Goal: Complete application form: Complete application form

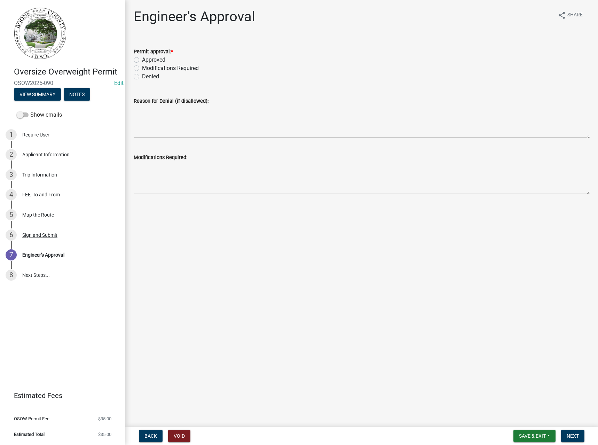
click at [159, 60] on label "Approved" at bounding box center [153, 60] width 23 height 8
click at [147, 60] on input "Approved" at bounding box center [144, 58] width 5 height 5
radio input "true"
click at [573, 434] on span "Next" at bounding box center [573, 436] width 12 height 6
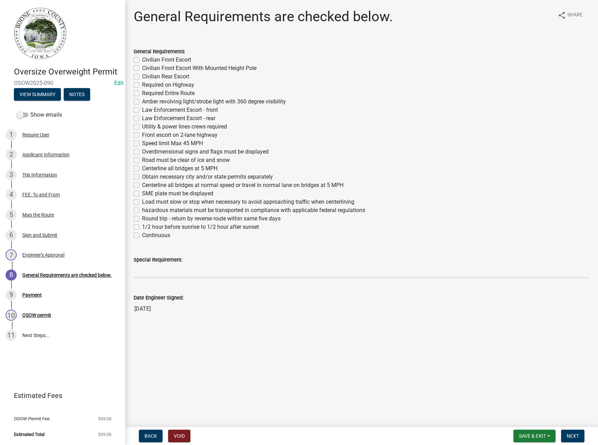
click at [156, 92] on label "Required Entire Route" at bounding box center [168, 93] width 53 height 8
click at [147, 92] on input "Required Entire Route" at bounding box center [144, 91] width 5 height 5
checkbox input "true"
checkbox input "false"
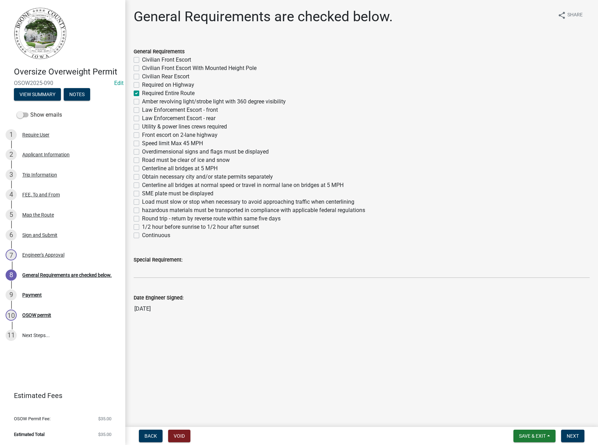
checkbox input "false"
checkbox input "true"
checkbox input "false"
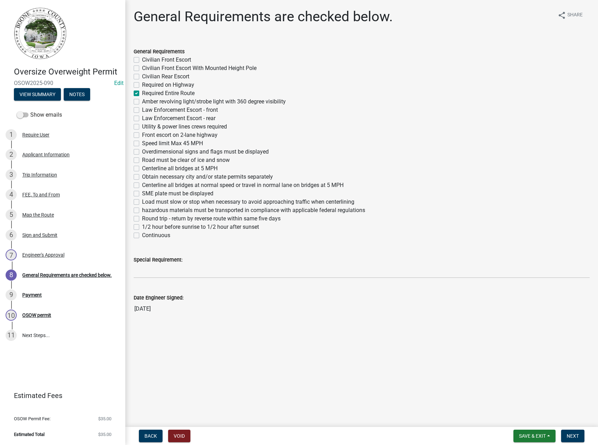
checkbox input "false"
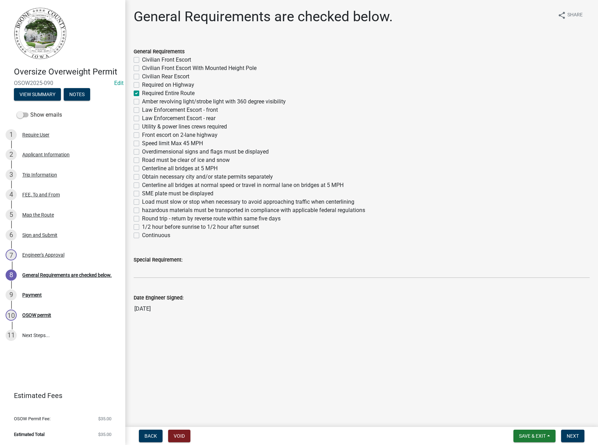
checkbox input "false"
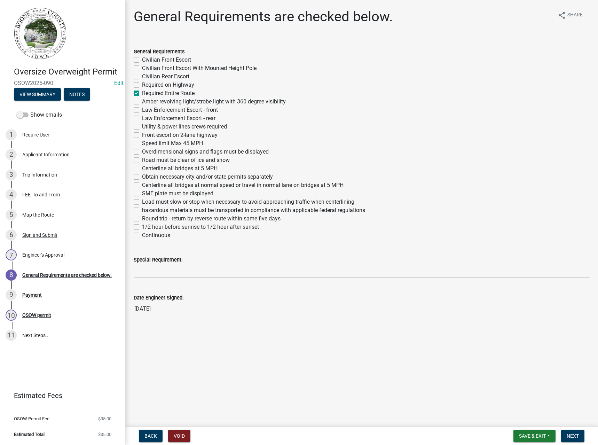
checkbox input "false"
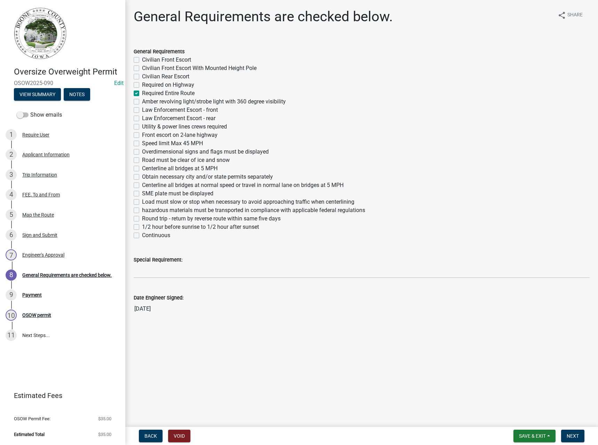
click at [166, 101] on label "Amber revolving light/strobe light with 360 degree visibility" at bounding box center [214, 101] width 144 height 8
click at [147, 101] on input "Amber revolving light/strobe light with 360 degree visibility" at bounding box center [144, 99] width 5 height 5
checkbox input "true"
checkbox input "false"
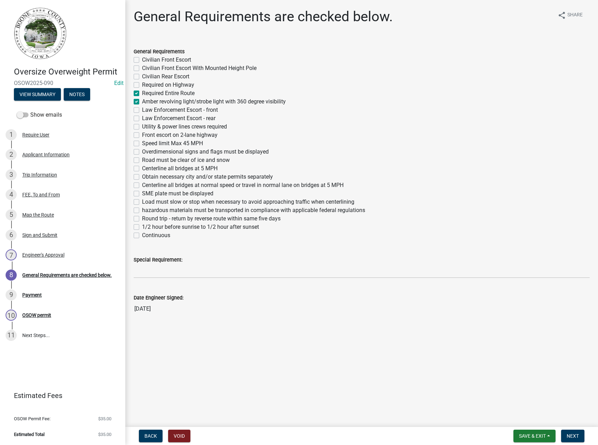
checkbox input "false"
checkbox input "true"
checkbox input "false"
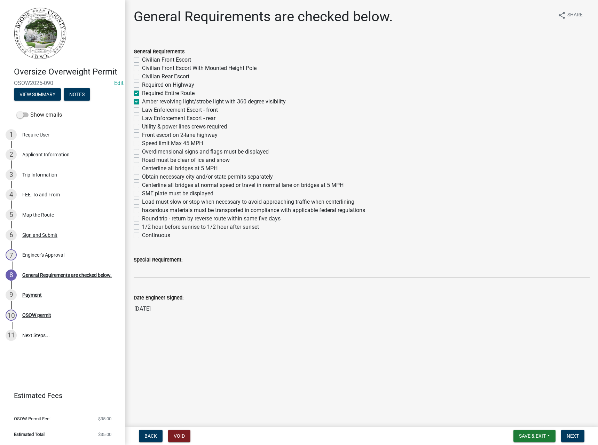
checkbox input "false"
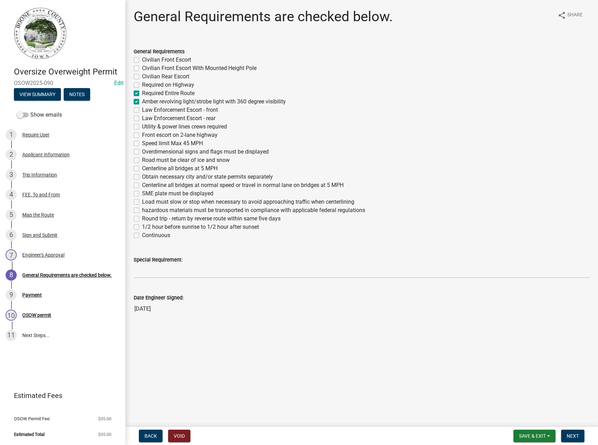
checkbox input "false"
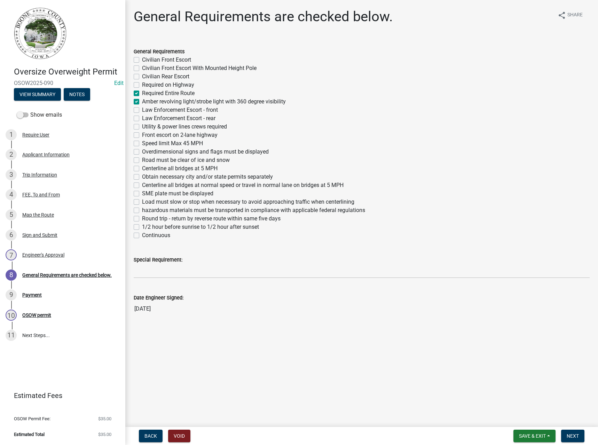
checkbox input "false"
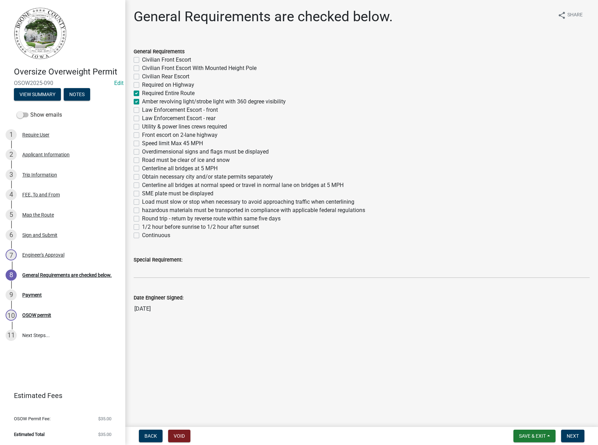
click at [158, 152] on label "Overdimensional signs and flags must be displayed" at bounding box center [205, 152] width 127 height 8
click at [147, 152] on input "Overdimensional signs and flags must be displayed" at bounding box center [144, 150] width 5 height 5
checkbox input "true"
checkbox input "false"
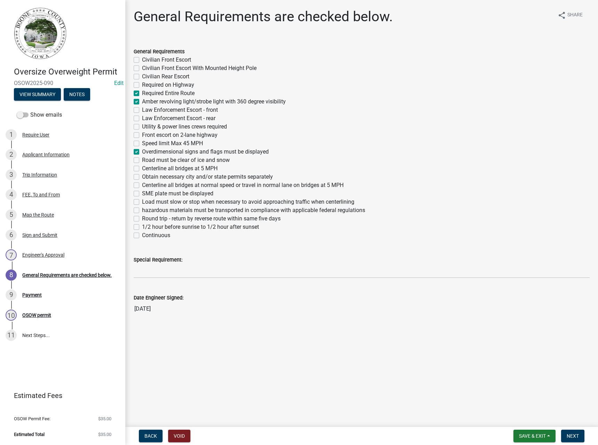
checkbox input "false"
checkbox input "true"
checkbox input "false"
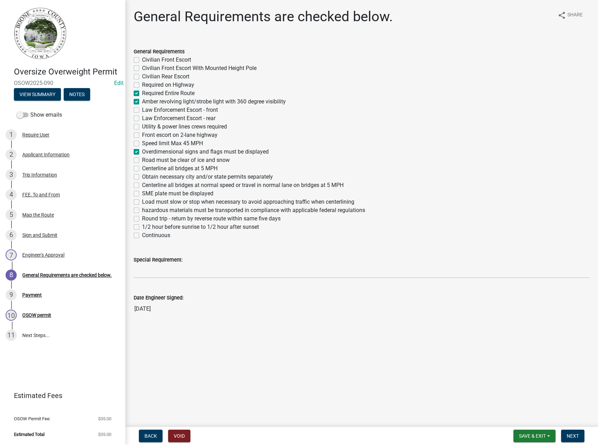
checkbox input "false"
checkbox input "true"
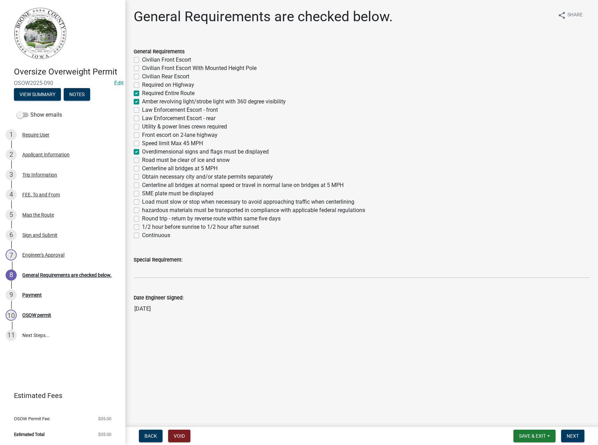
checkbox input "false"
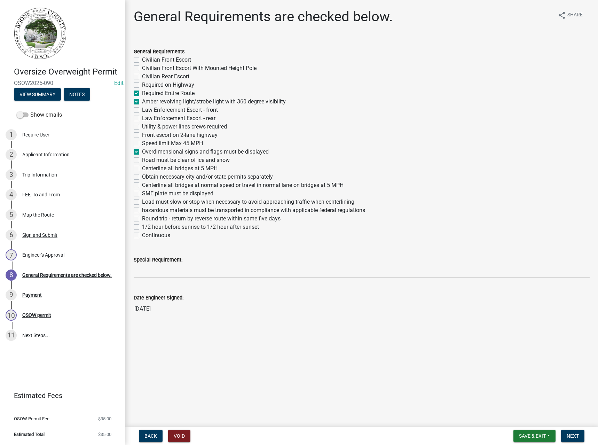
checkbox input "false"
click at [155, 235] on label "Continuous" at bounding box center [156, 235] width 28 height 8
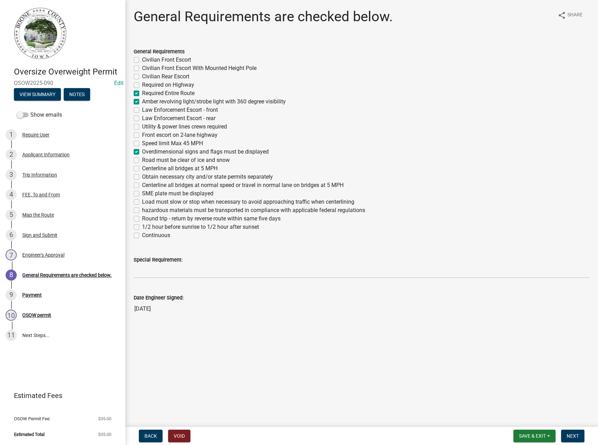
click at [147, 235] on input "Continuous" at bounding box center [144, 233] width 5 height 5
checkbox input "true"
checkbox input "false"
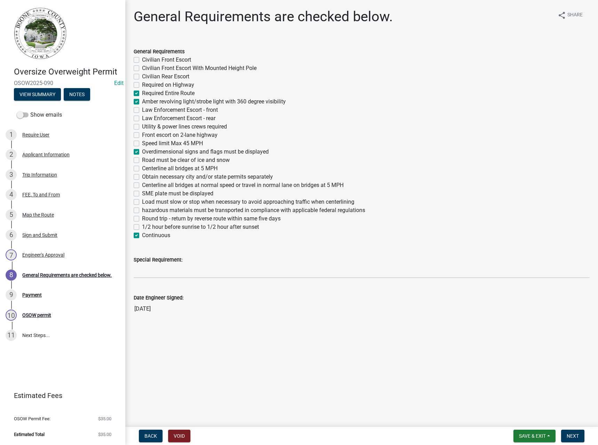
checkbox input "false"
checkbox input "true"
checkbox input "false"
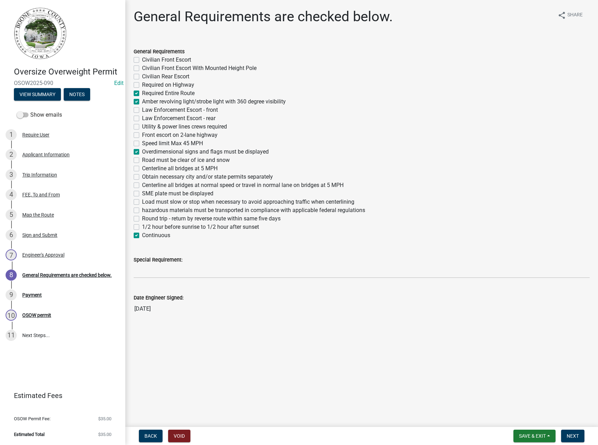
checkbox input "false"
checkbox input "true"
checkbox input "false"
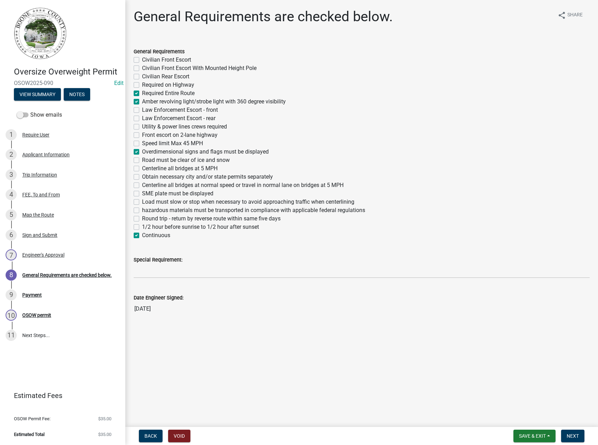
checkbox input "false"
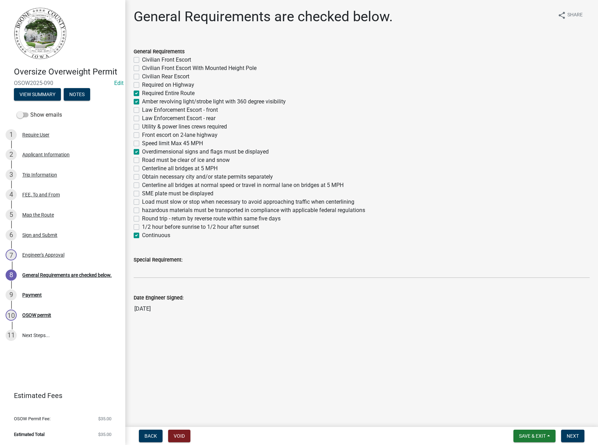
checkbox input "false"
checkbox input "true"
click at [154, 175] on label "Obtain necessary city and/or state permits separately" at bounding box center [207, 177] width 131 height 8
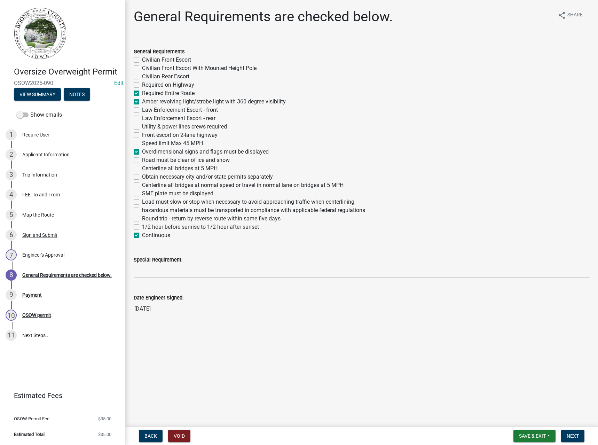
click at [147, 175] on input "Obtain necessary city and/or state permits separately" at bounding box center [144, 175] width 5 height 5
checkbox input "true"
checkbox input "false"
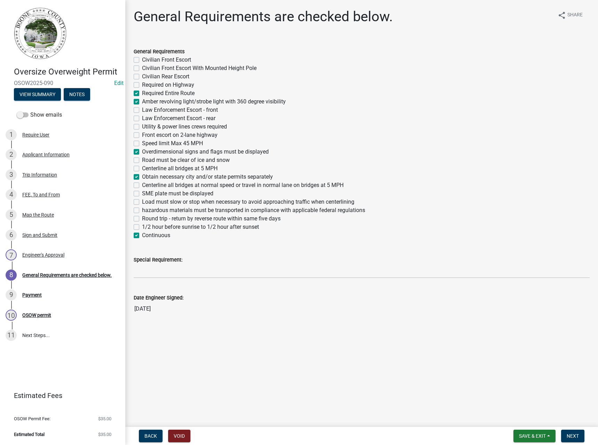
checkbox input "false"
checkbox input "true"
checkbox input "false"
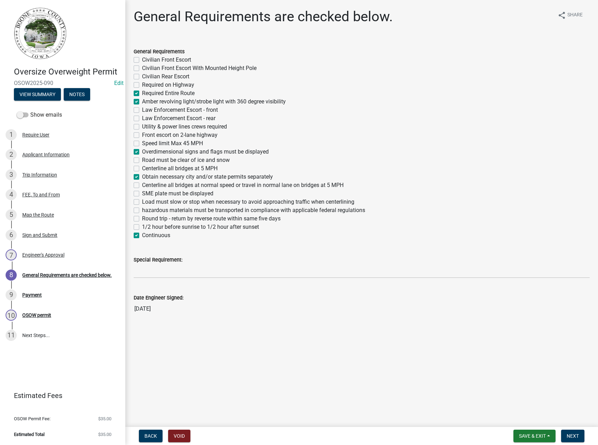
checkbox input "false"
checkbox input "true"
checkbox input "false"
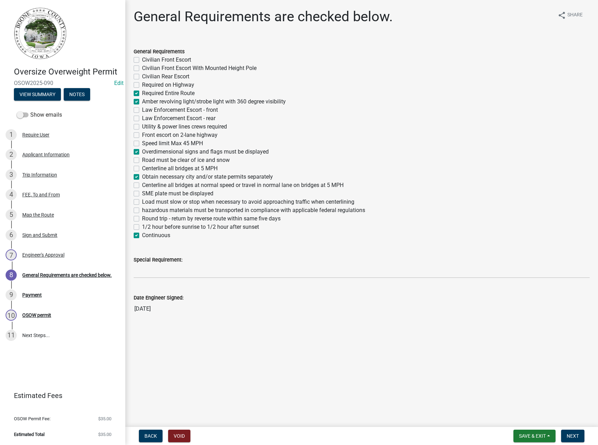
checkbox input "false"
checkbox input "true"
checkbox input "false"
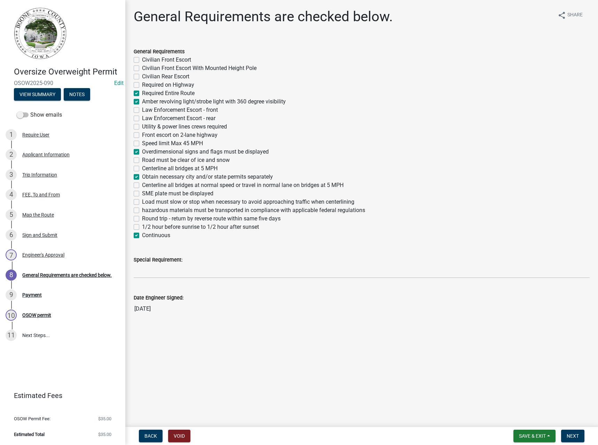
checkbox input "false"
checkbox input "true"
click at [154, 166] on label "Centerline all bridges at 5 MPH" at bounding box center [180, 168] width 76 height 8
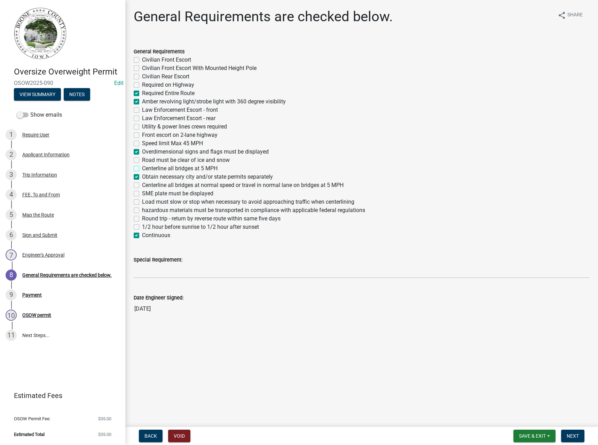
click at [147, 166] on input "Centerline all bridges at 5 MPH" at bounding box center [144, 166] width 5 height 5
checkbox input "true"
checkbox input "false"
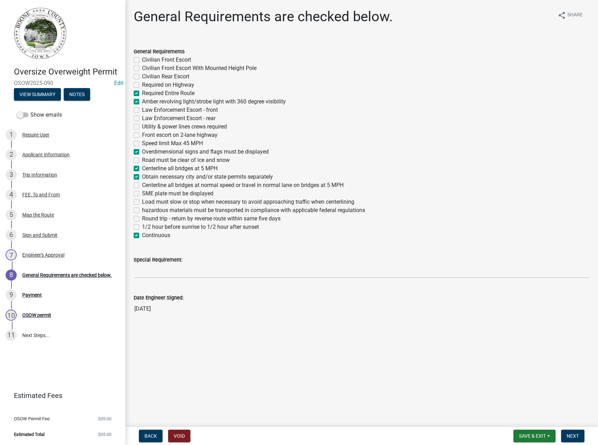
checkbox input "false"
checkbox input "true"
checkbox input "false"
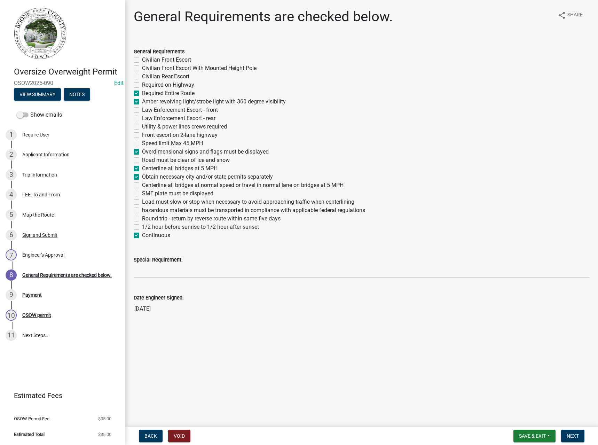
checkbox input "false"
checkbox input "true"
checkbox input "false"
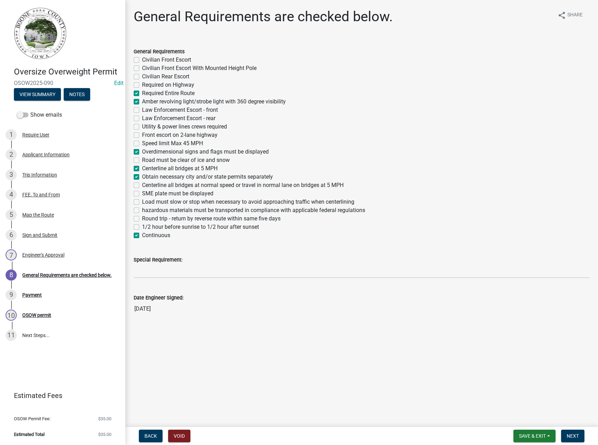
checkbox input "true"
checkbox input "false"
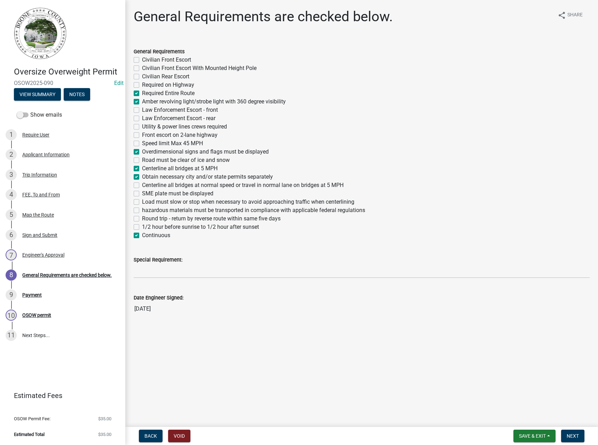
checkbox input "false"
checkbox input "true"
click at [150, 202] on label "Load must slow or stop when necessary to avoid approaching traffic when centerl…" at bounding box center [248, 202] width 212 height 8
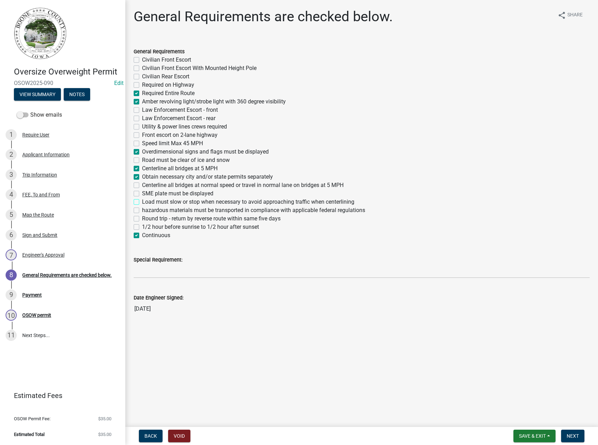
click at [147, 202] on input "Load must slow or stop when necessary to avoid approaching traffic when centerl…" at bounding box center [144, 200] width 5 height 5
checkbox input "true"
checkbox input "false"
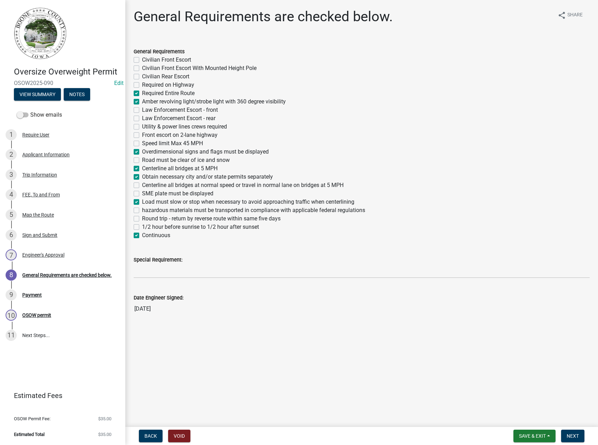
checkbox input "false"
checkbox input "true"
checkbox input "false"
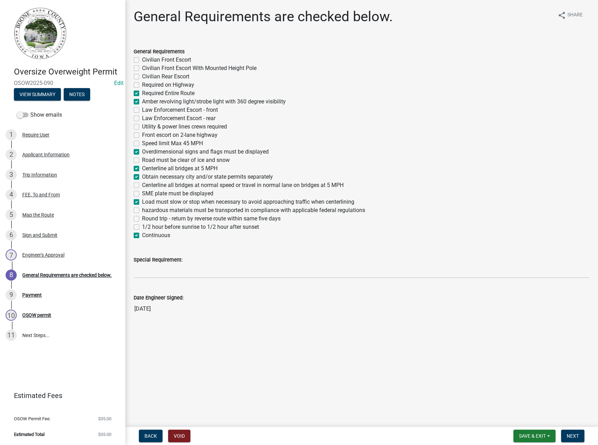
checkbox input "false"
checkbox input "true"
checkbox input "false"
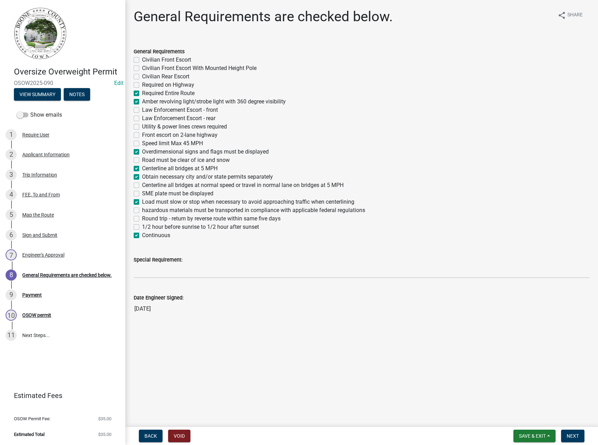
checkbox input "true"
checkbox input "false"
checkbox input "true"
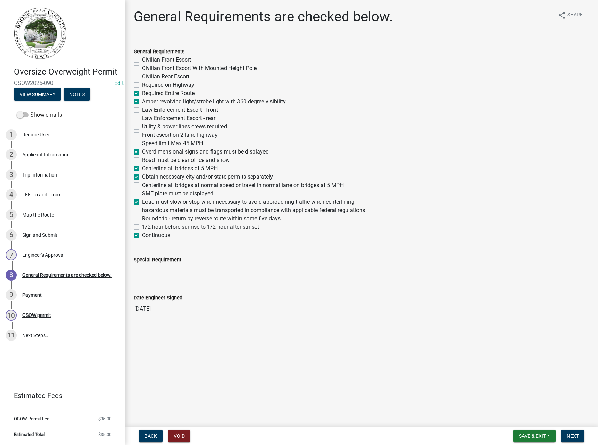
checkbox input "false"
checkbox input "true"
click at [142, 142] on label "Speed limit Max 45 MPH" at bounding box center [172, 143] width 61 height 8
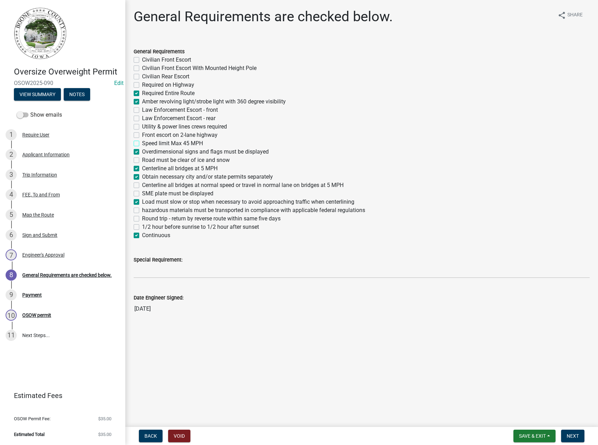
click at [142, 142] on input "Speed limit Max 45 MPH" at bounding box center [144, 141] width 5 height 5
checkbox input "true"
checkbox input "false"
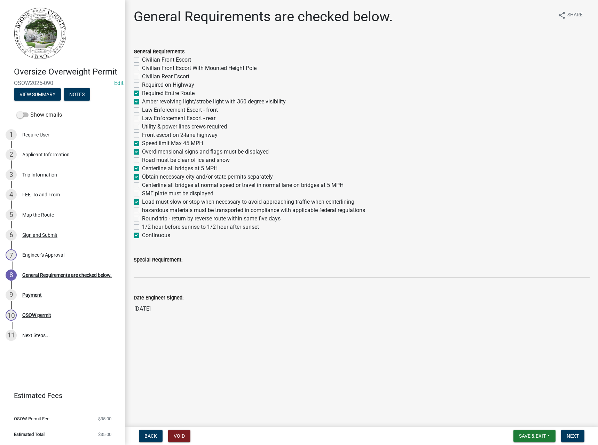
checkbox input "false"
checkbox input "true"
checkbox input "false"
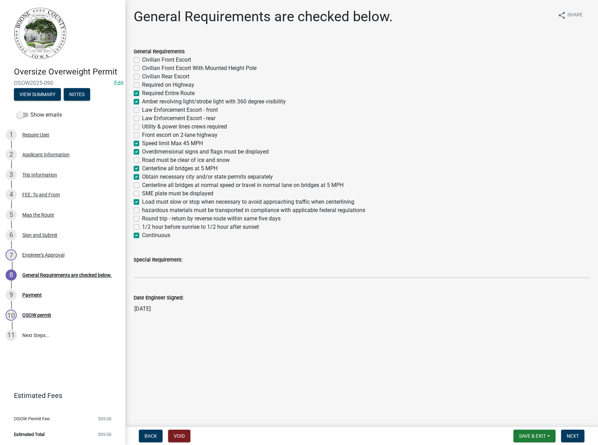
checkbox input "false"
checkbox input "true"
checkbox input "false"
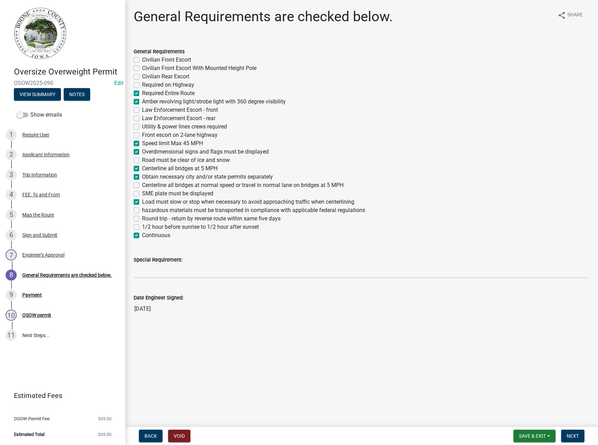
checkbox input "true"
checkbox input "false"
checkbox input "true"
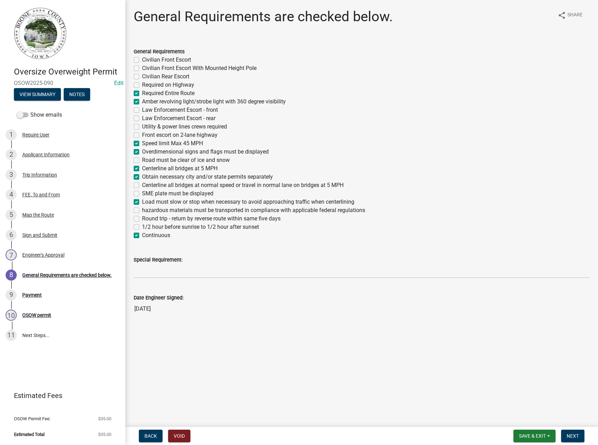
checkbox input "false"
checkbox input "true"
click at [156, 271] on input "Special Requirement:" at bounding box center [362, 271] width 456 height 14
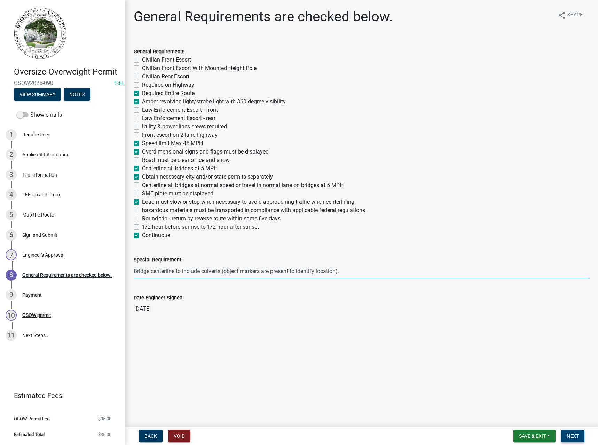
type input "Bridge centerline to include culverts (object markers are present to identify l…"
click at [572, 434] on span "Next" at bounding box center [573, 436] width 12 height 6
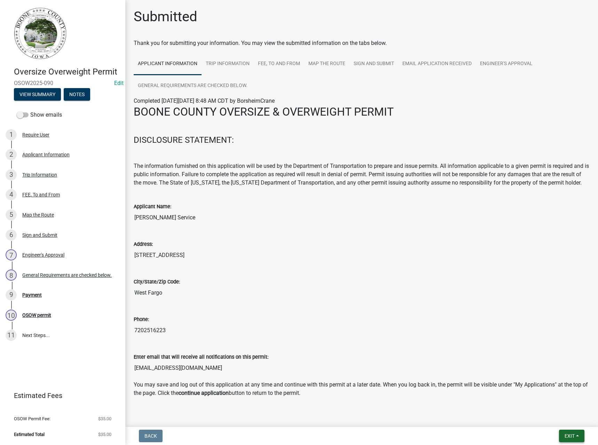
click at [567, 436] on span "Exit" at bounding box center [570, 436] width 10 height 6
click at [558, 415] on button "Save & Exit" at bounding box center [557, 417] width 56 height 17
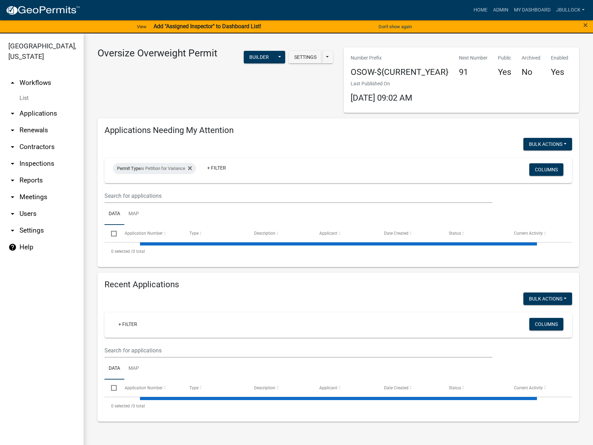
select select "3: 100"
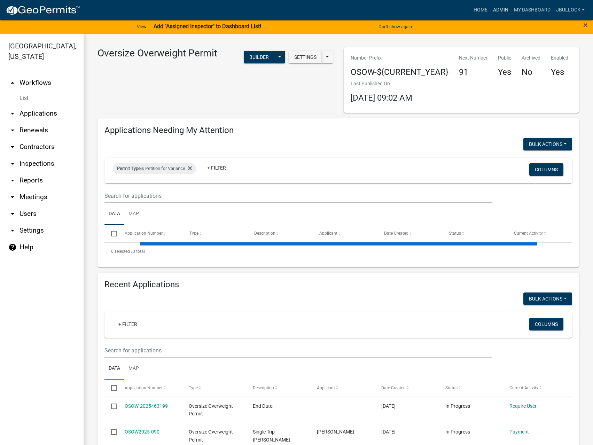
click at [498, 9] on link "Admin" at bounding box center [500, 9] width 21 height 13
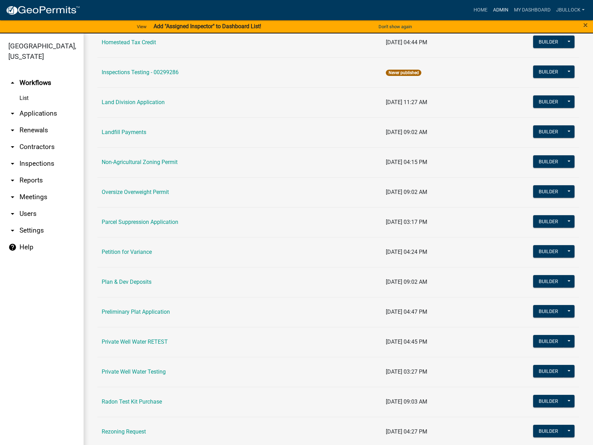
scroll to position [557, 0]
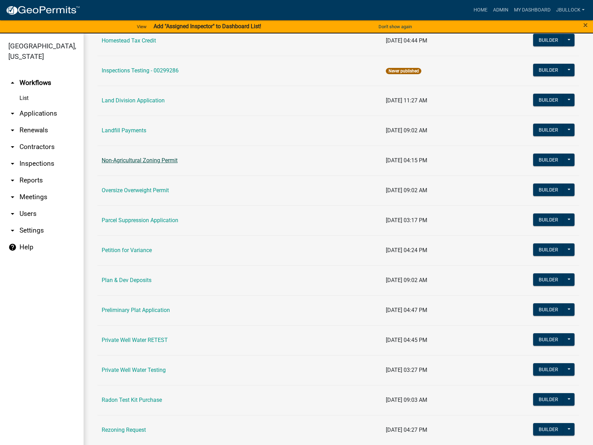
click at [119, 158] on link "Non-Agricultural Zoning Permit" at bounding box center [140, 160] width 76 height 7
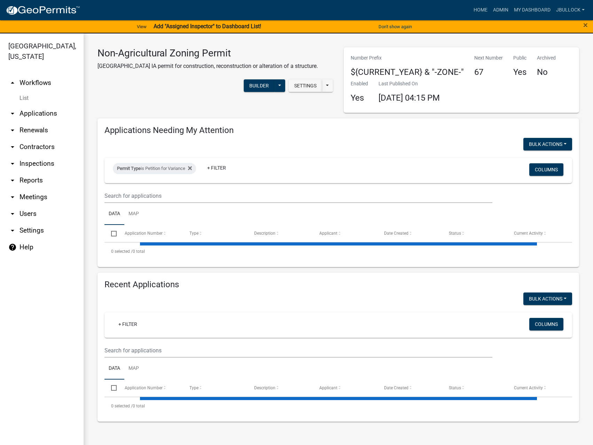
select select "3: 100"
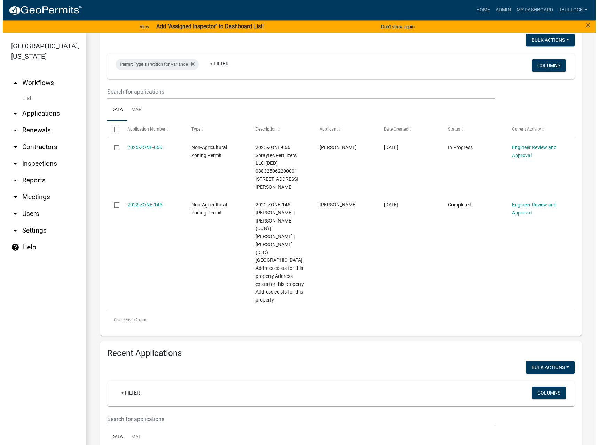
scroll to position [104, 0]
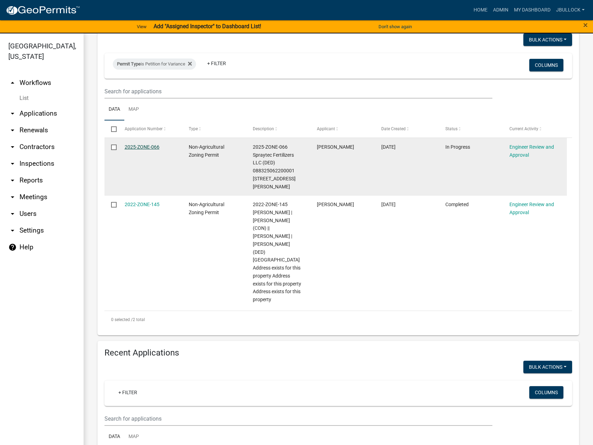
click at [139, 147] on link "2025-ZONE-066" at bounding box center [142, 147] width 35 height 6
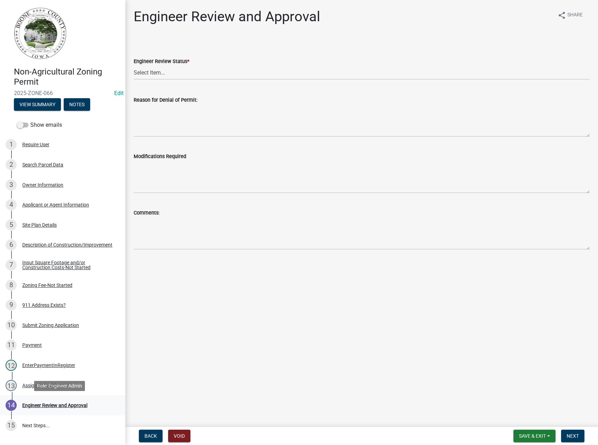
click at [47, 407] on div "Engineer Review and Approval" at bounding box center [54, 405] width 65 height 5
click at [152, 71] on select "Select Item... Clear of Floodplain and County Tile Location rejected by Enginee…" at bounding box center [362, 72] width 456 height 14
click at [134, 65] on select "Select Item... Clear of Floodplain and County Tile Location rejected by Enginee…" at bounding box center [362, 72] width 456 height 14
select select "3fbde904-da37-4207-833b-53754720f33d"
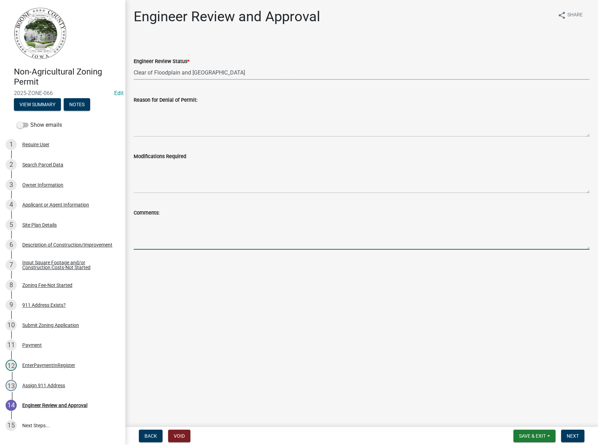
click at [153, 227] on textarea "Comments:" at bounding box center [362, 233] width 456 height 33
type textarea "Drainage district tile present at the site and may be encountered during site c…"
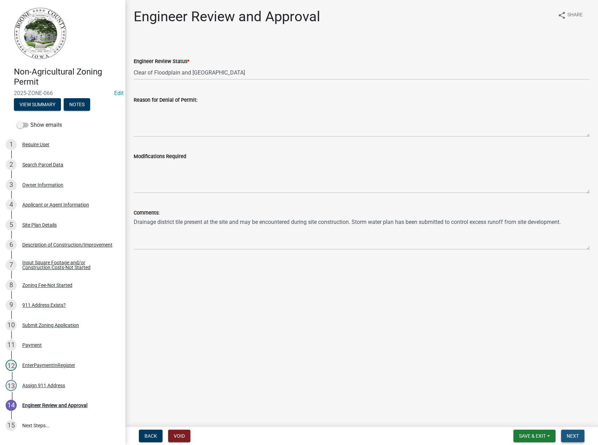
click at [573, 436] on span "Next" at bounding box center [573, 436] width 12 height 6
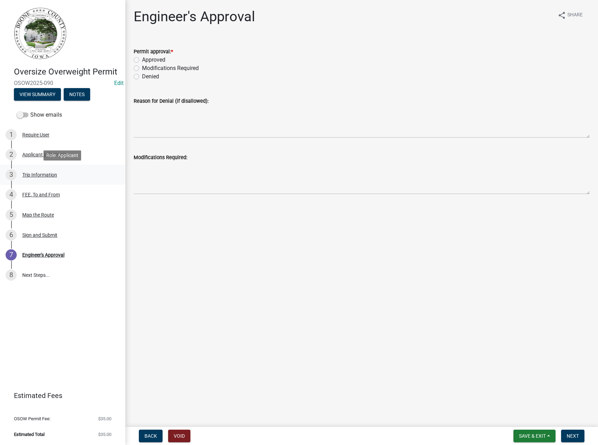
click at [38, 175] on div "Trip Information" at bounding box center [39, 174] width 35 height 5
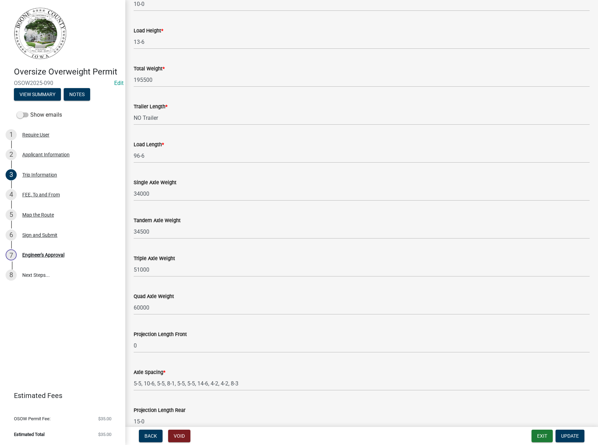
scroll to position [479, 0]
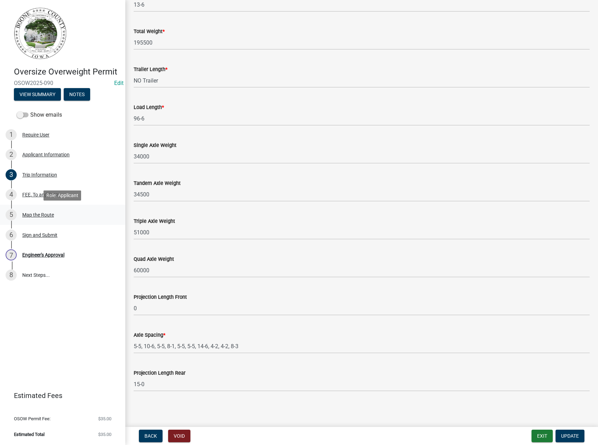
click at [38, 213] on div "Map the Route" at bounding box center [38, 214] width 32 height 5
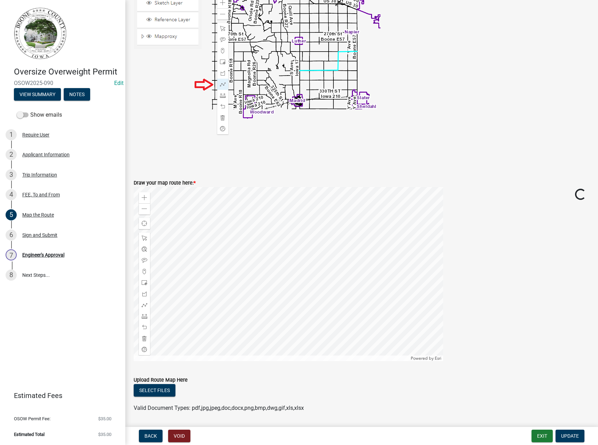
scroll to position [174, 0]
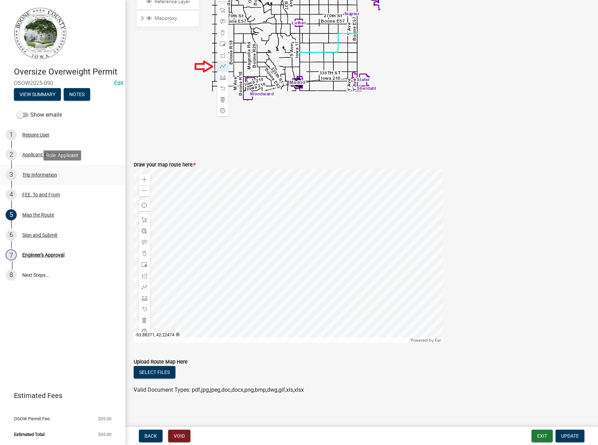
click at [41, 172] on div "Trip Information" at bounding box center [39, 174] width 35 height 5
